Goal: Transaction & Acquisition: Purchase product/service

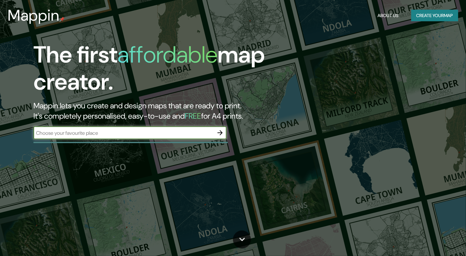
click at [128, 132] on input "text" at bounding box center [123, 132] width 180 height 7
type input "pirayu"
click at [218, 130] on icon "button" at bounding box center [220, 133] width 8 height 8
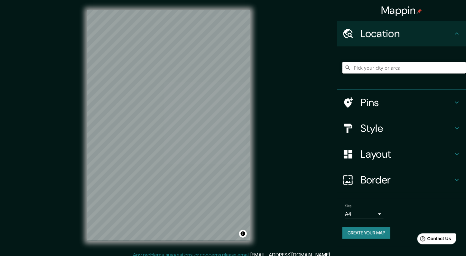
click at [401, 70] on input "Pick your city or area" at bounding box center [405, 68] width 124 height 12
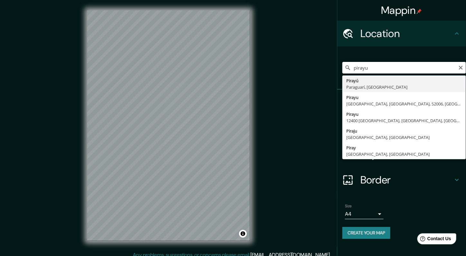
type input "Pirayú, Paraguarí, [GEOGRAPHIC_DATA]"
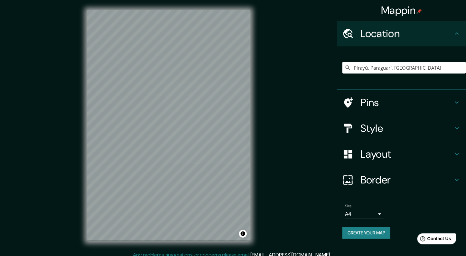
click at [381, 104] on h4 "Pins" at bounding box center [407, 102] width 93 height 13
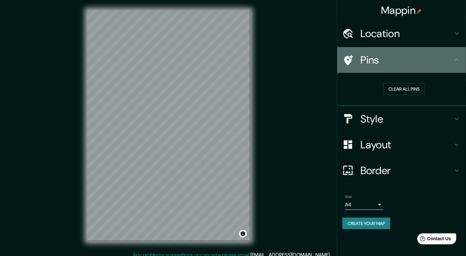
click at [381, 53] on div "Pins" at bounding box center [402, 60] width 129 height 26
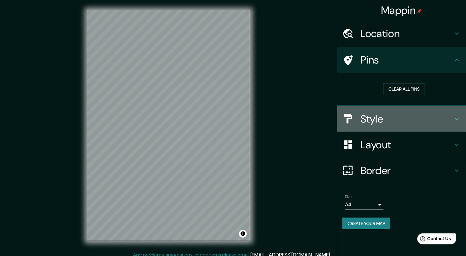
click at [381, 119] on h4 "Style" at bounding box center [407, 118] width 93 height 13
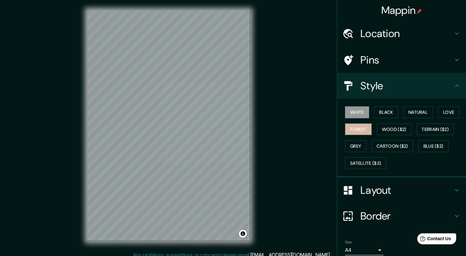
click at [361, 126] on button "Forest" at bounding box center [358, 129] width 27 height 12
click at [430, 129] on button "Terrain ($2)" at bounding box center [435, 129] width 37 height 12
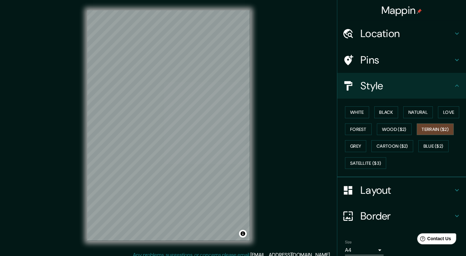
click at [380, 188] on h4 "Layout" at bounding box center [407, 190] width 93 height 13
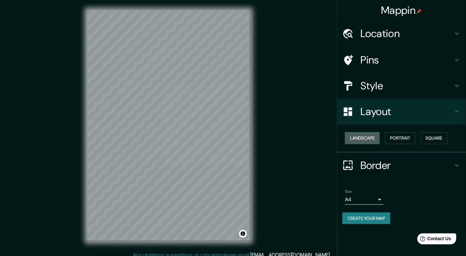
click at [364, 140] on button "Landscape" at bounding box center [362, 138] width 35 height 12
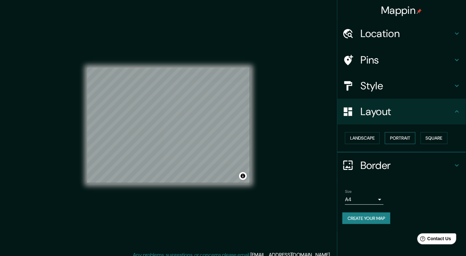
click at [408, 137] on button "Portrait" at bounding box center [400, 138] width 31 height 12
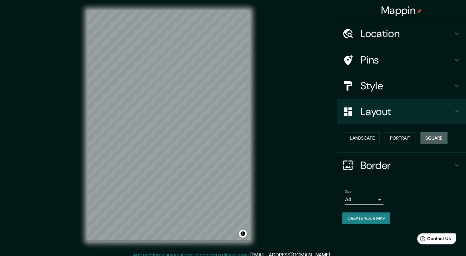
click at [442, 137] on button "Square" at bounding box center [434, 138] width 27 height 12
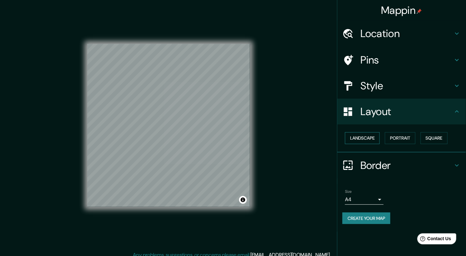
click at [370, 137] on button "Landscape" at bounding box center [362, 138] width 35 height 12
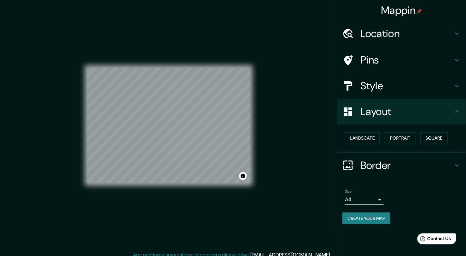
click at [385, 163] on h4 "Border" at bounding box center [407, 165] width 93 height 13
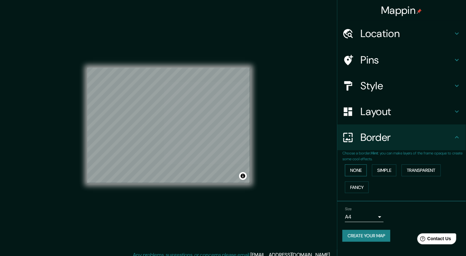
click at [363, 169] on button "None" at bounding box center [356, 170] width 22 height 12
click at [382, 168] on button "Simple" at bounding box center [384, 170] width 24 height 12
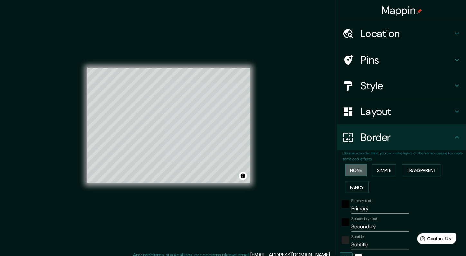
click at [349, 169] on button "None" at bounding box center [356, 170] width 22 height 12
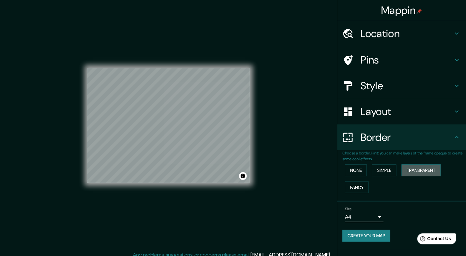
click at [411, 167] on button "Transparent" at bounding box center [421, 170] width 39 height 12
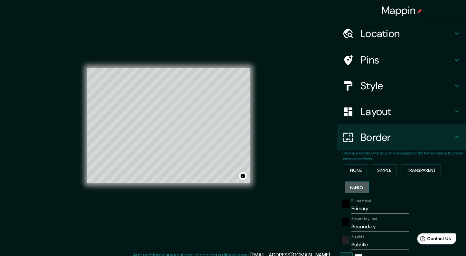
click at [357, 187] on button "Fancy" at bounding box center [357, 187] width 24 height 12
click at [356, 168] on button "None" at bounding box center [356, 170] width 22 height 12
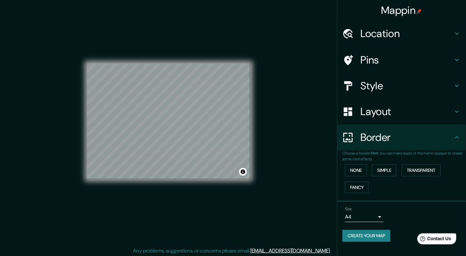
scroll to position [5, 0]
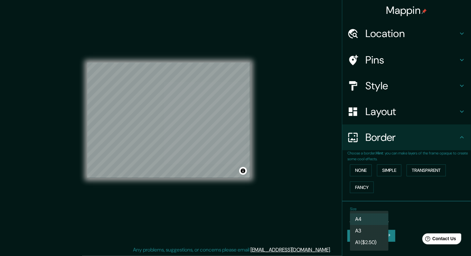
click at [376, 212] on body "Mappin Location [GEOGRAPHIC_DATA], [GEOGRAPHIC_DATA], [GEOGRAPHIC_DATA] Pins St…" at bounding box center [235, 123] width 471 height 256
click at [372, 229] on li "A3" at bounding box center [369, 231] width 39 height 12
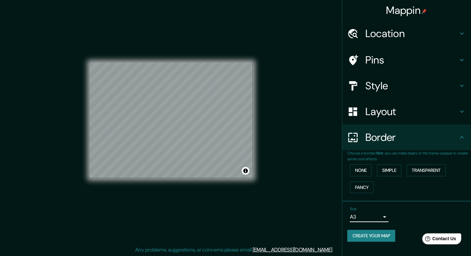
click at [376, 213] on body "Mappin Location [GEOGRAPHIC_DATA], [GEOGRAPHIC_DATA], [GEOGRAPHIC_DATA] Pins St…" at bounding box center [235, 123] width 471 height 256
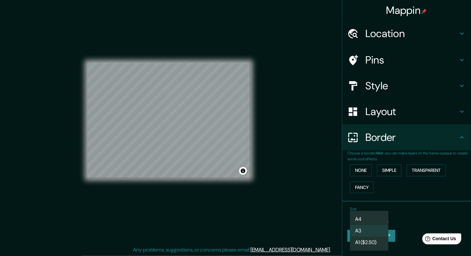
click at [368, 216] on li "A4" at bounding box center [369, 219] width 39 height 12
type input "single"
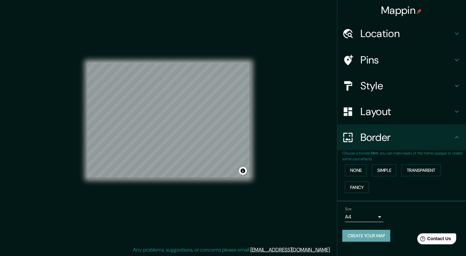
click at [378, 233] on button "Create your map" at bounding box center [367, 236] width 48 height 12
